Goal: Information Seeking & Learning: Learn about a topic

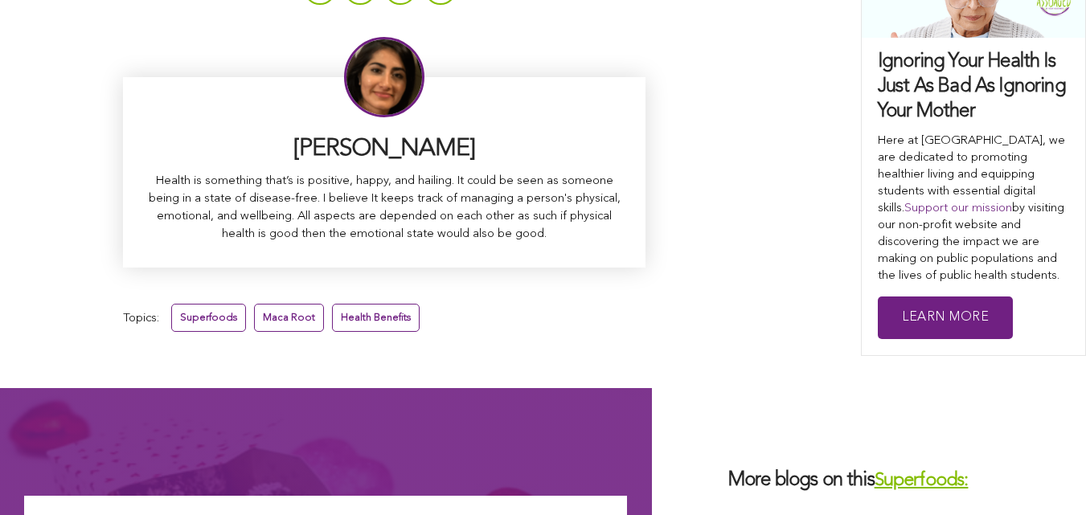
scroll to position [10654, 0]
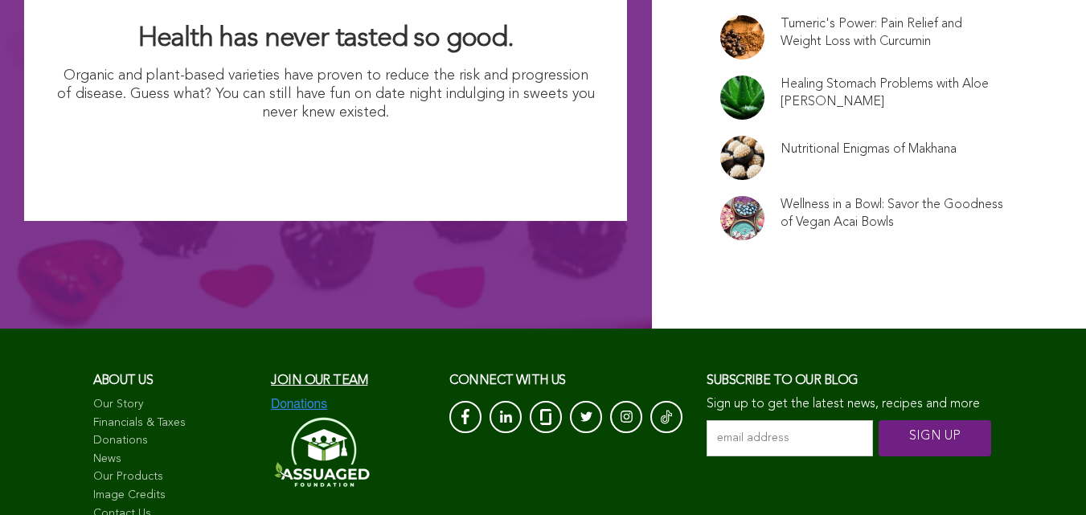
click at [780, 141] on link "Nutritional Enigmas of Makhana" at bounding box center [868, 150] width 176 height 18
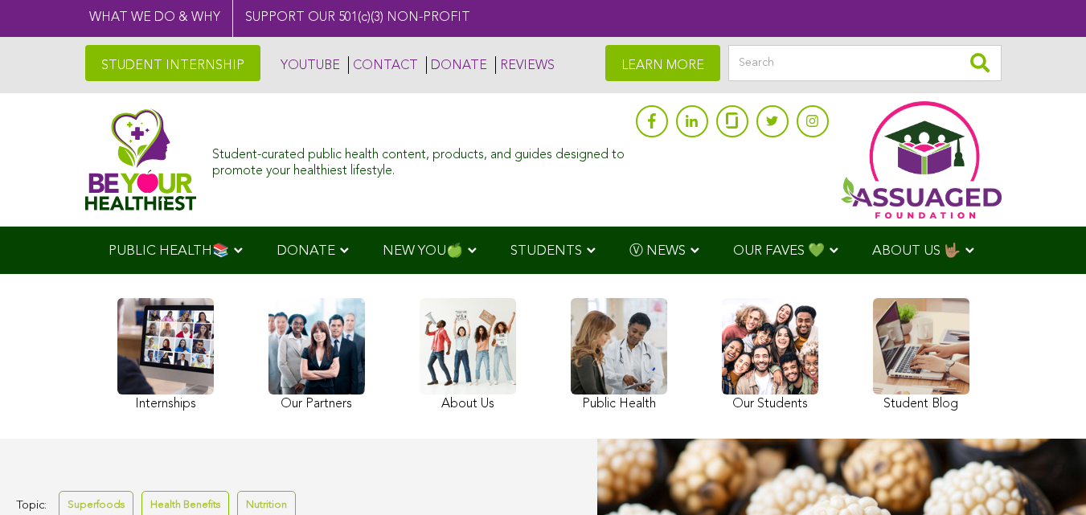
click at [106, 61] on link "STUDENT INTERNSHIP" at bounding box center [172, 63] width 175 height 36
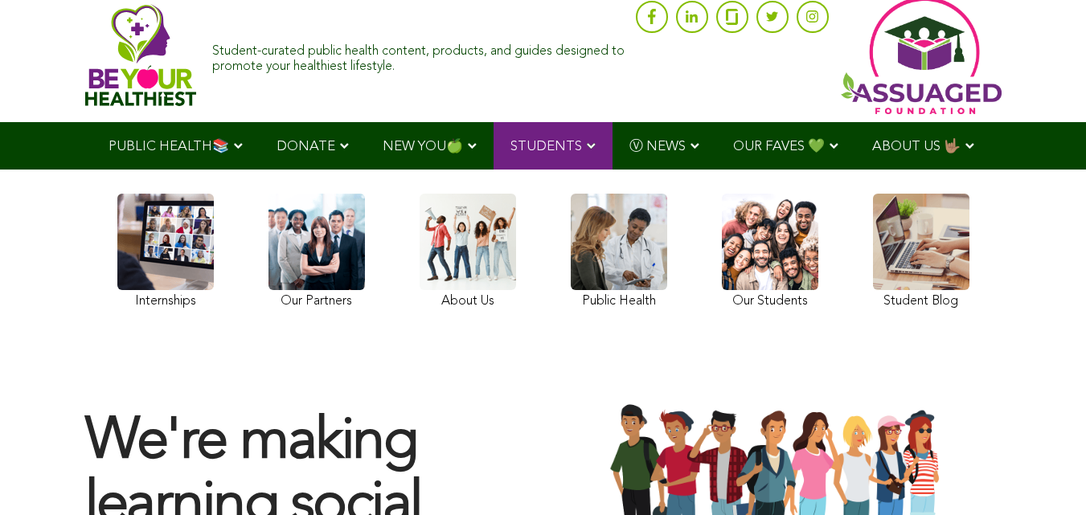
scroll to position [214, 0]
